Goal: Navigation & Orientation: Understand site structure

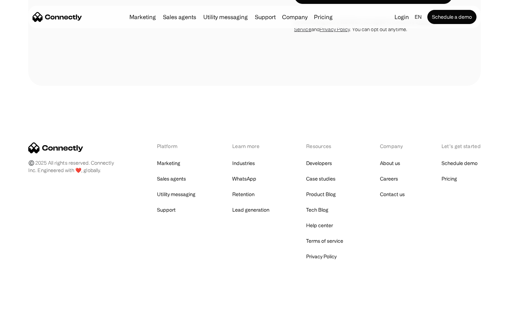
scroll to position [2773, 0]
